Goal: Information Seeking & Learning: Check status

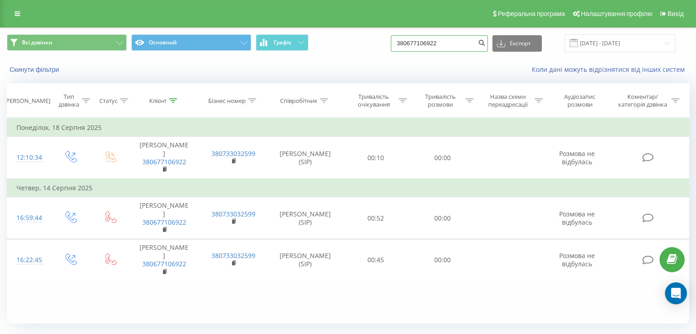
click at [454, 43] on input "380677106922" at bounding box center [439, 43] width 97 height 16
drag, startPoint x: 448, startPoint y: 39, endPoint x: 401, endPoint y: 46, distance: 48.1
click at [401, 46] on div "Всі дзвінки Основний Графік 380677106922 Експорт .csv .xls .xlsx [DATE] - [DATE]" at bounding box center [348, 43] width 682 height 18
paste input "380960640230"
type input "380960640230"
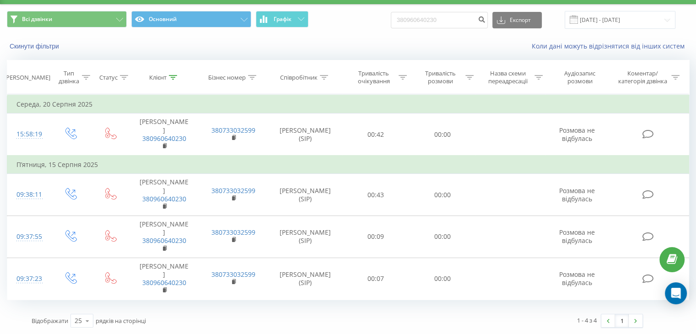
scroll to position [24, 0]
